Goal: Transaction & Acquisition: Obtain resource

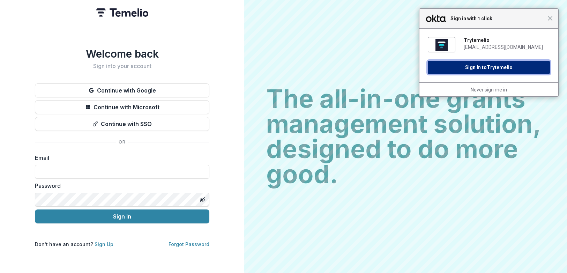
click at [456, 67] on button "Sign In to Trytemelio" at bounding box center [489, 67] width 122 height 13
type input "**********"
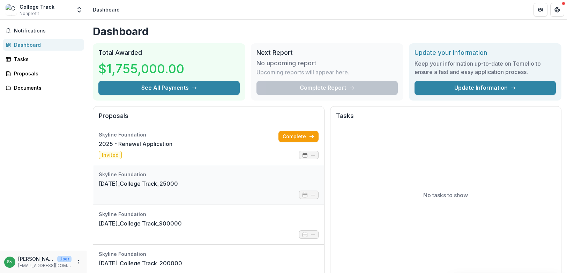
click at [178, 185] on link "[DATE]_College Track_25000" at bounding box center [138, 183] width 79 height 8
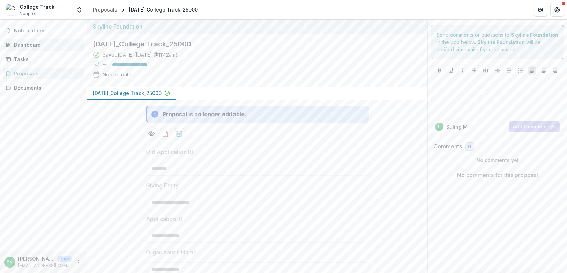
click at [30, 46] on div "Dashboard" at bounding box center [46, 44] width 65 height 7
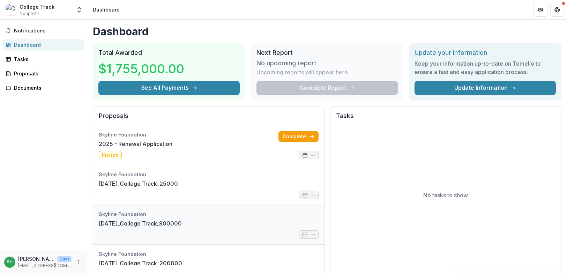
click at [182, 219] on link "[DATE]_College Track_900000" at bounding box center [140, 223] width 83 height 8
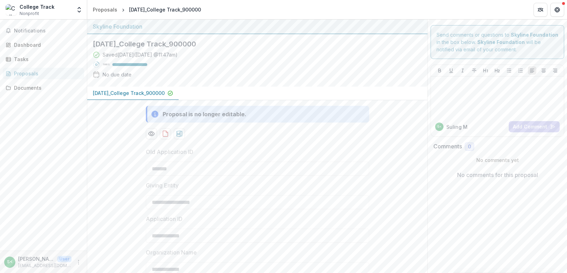
click at [165, 91] on p "[DATE]_College Track_900000" at bounding box center [129, 92] width 72 height 7
click at [165, 134] on icon "download-proposal" at bounding box center [165, 133] width 7 height 7
